Goal: Transaction & Acquisition: Purchase product/service

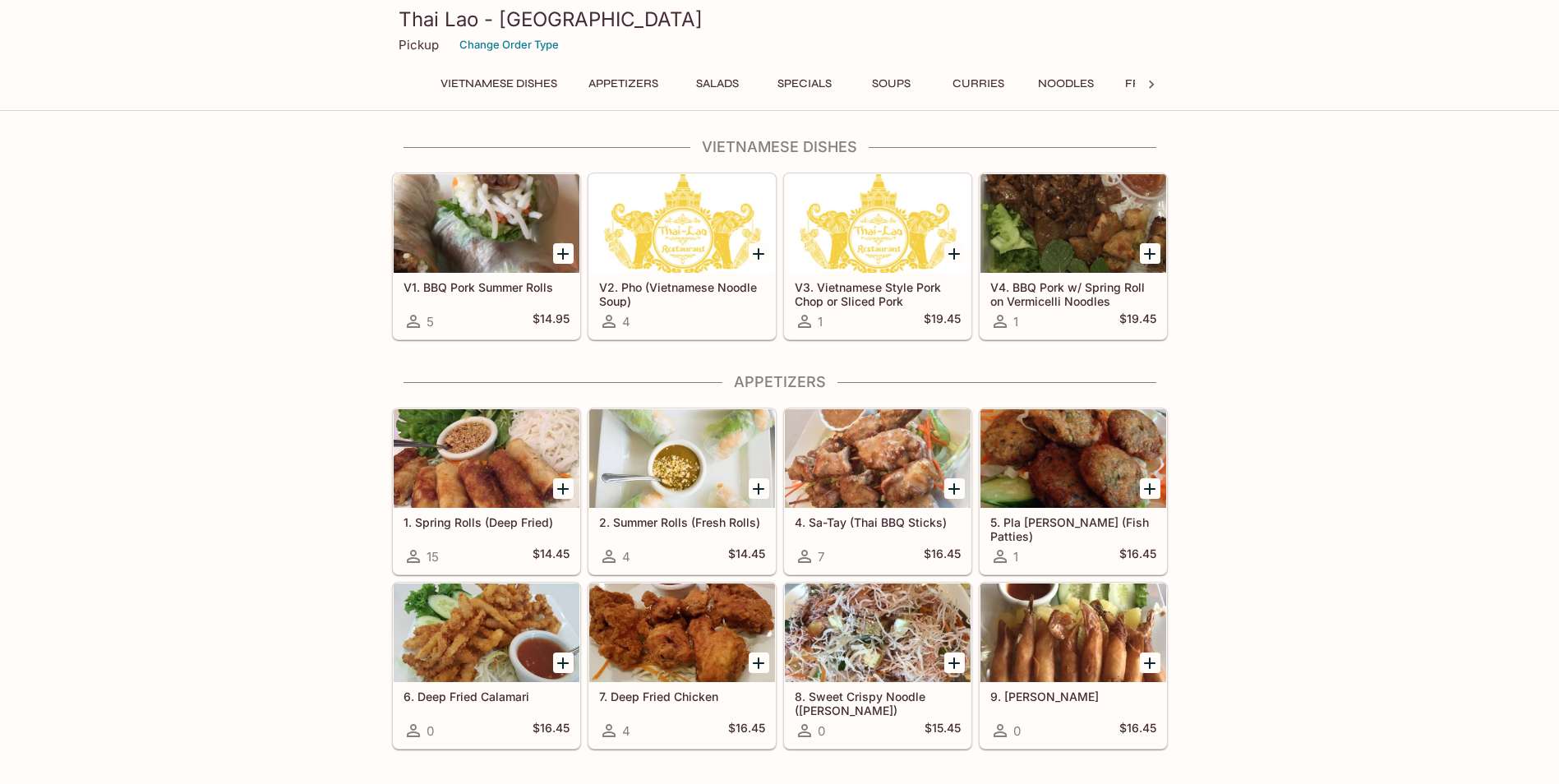
click at [1082, 625] on div at bounding box center [1073, 632] width 186 height 99
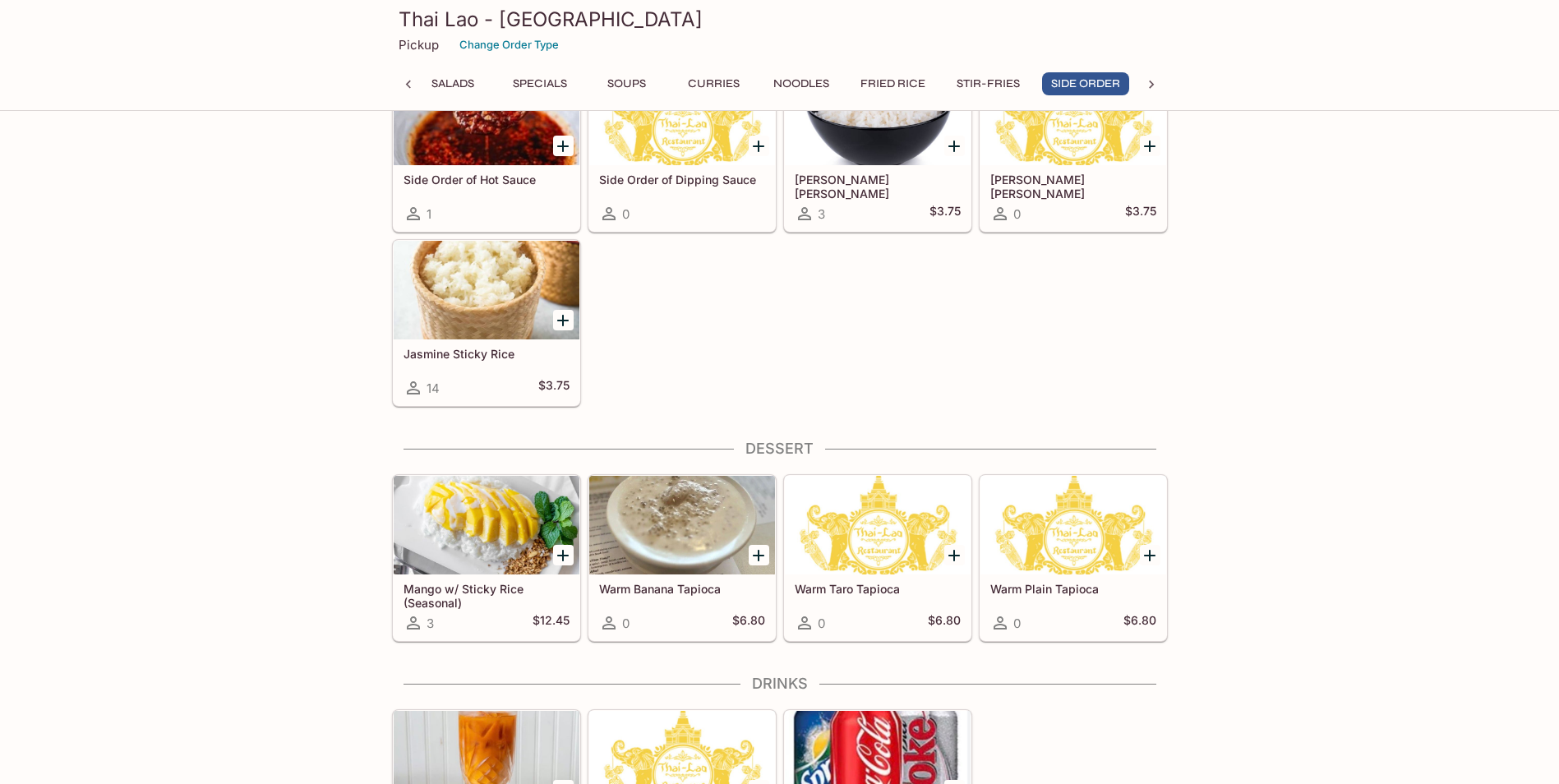
scroll to position [4753, 0]
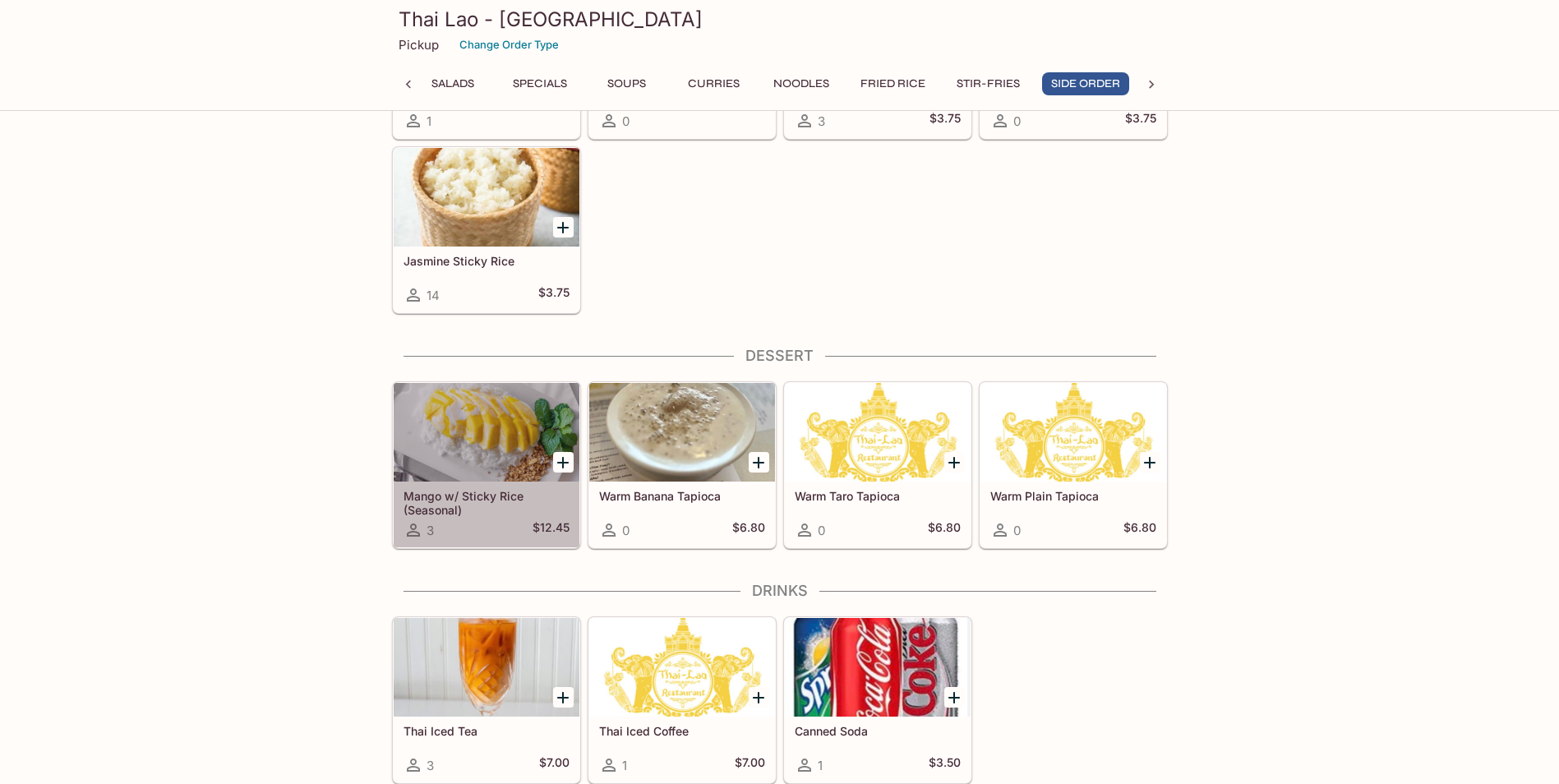
click at [496, 441] on div at bounding box center [486, 432] width 186 height 99
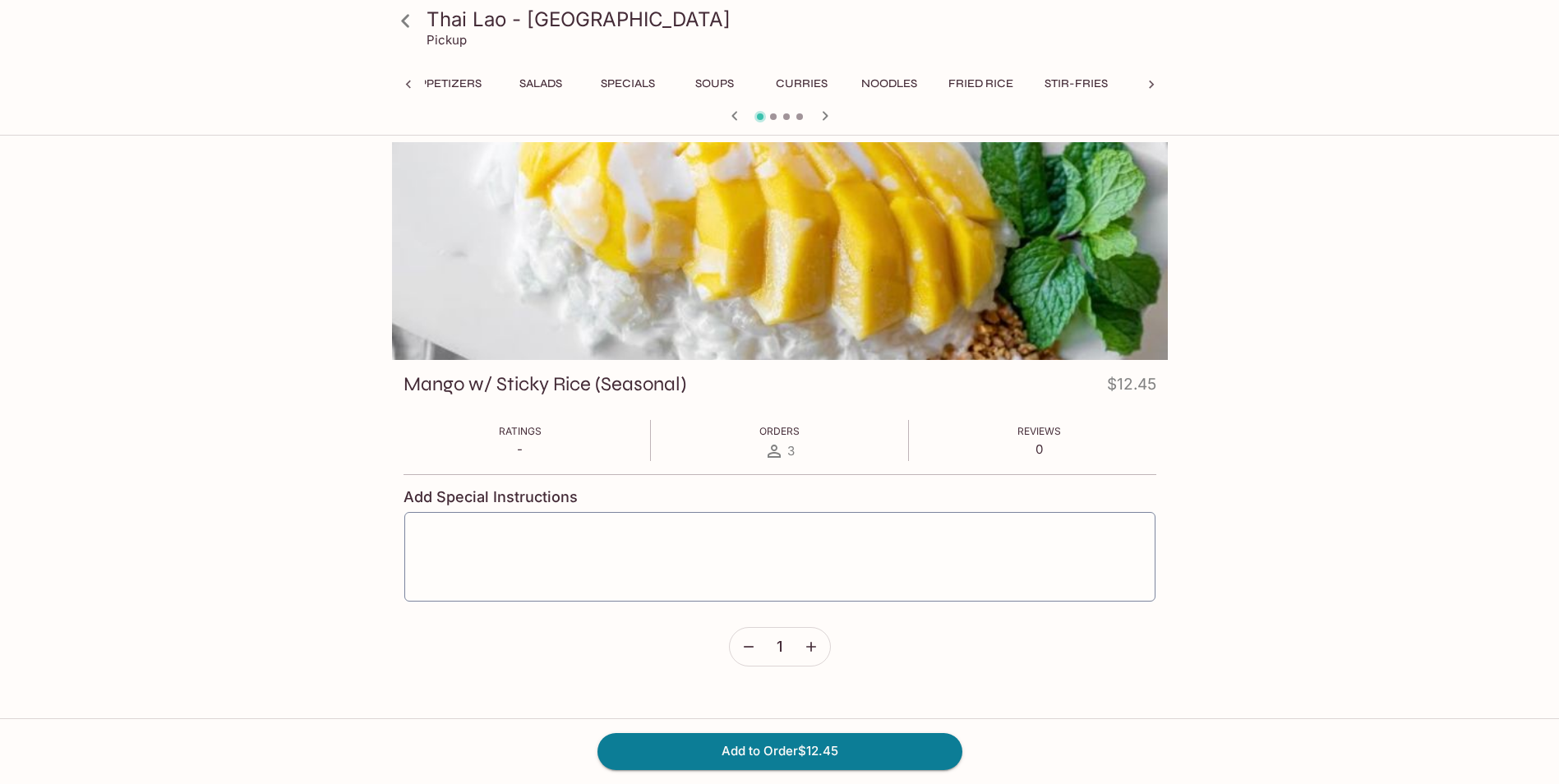
scroll to position [0, 352]
click at [1022, 266] on div at bounding box center [780, 251] width 776 height 218
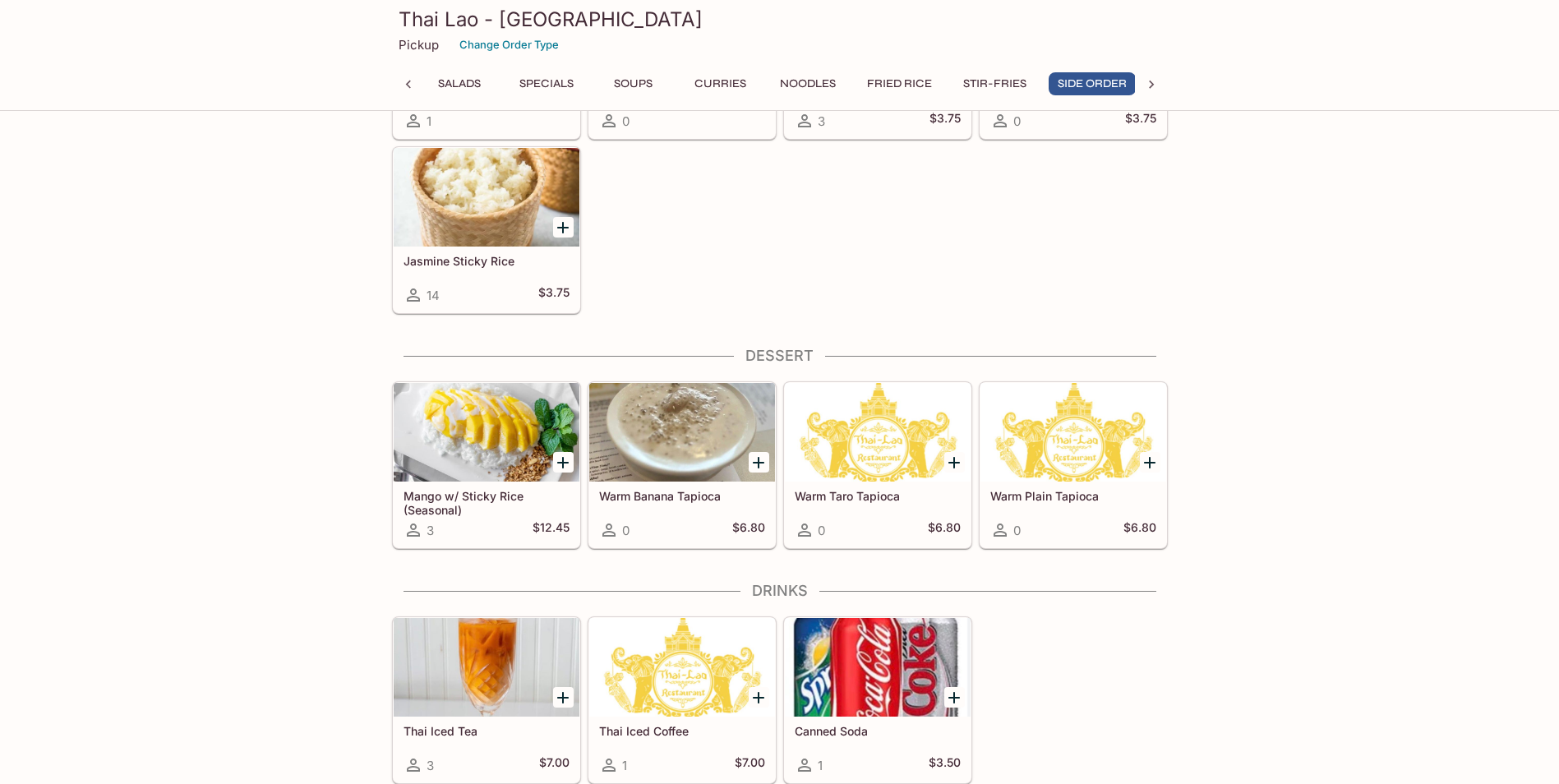
scroll to position [0, 265]
